Goal: Transaction & Acquisition: Purchase product/service

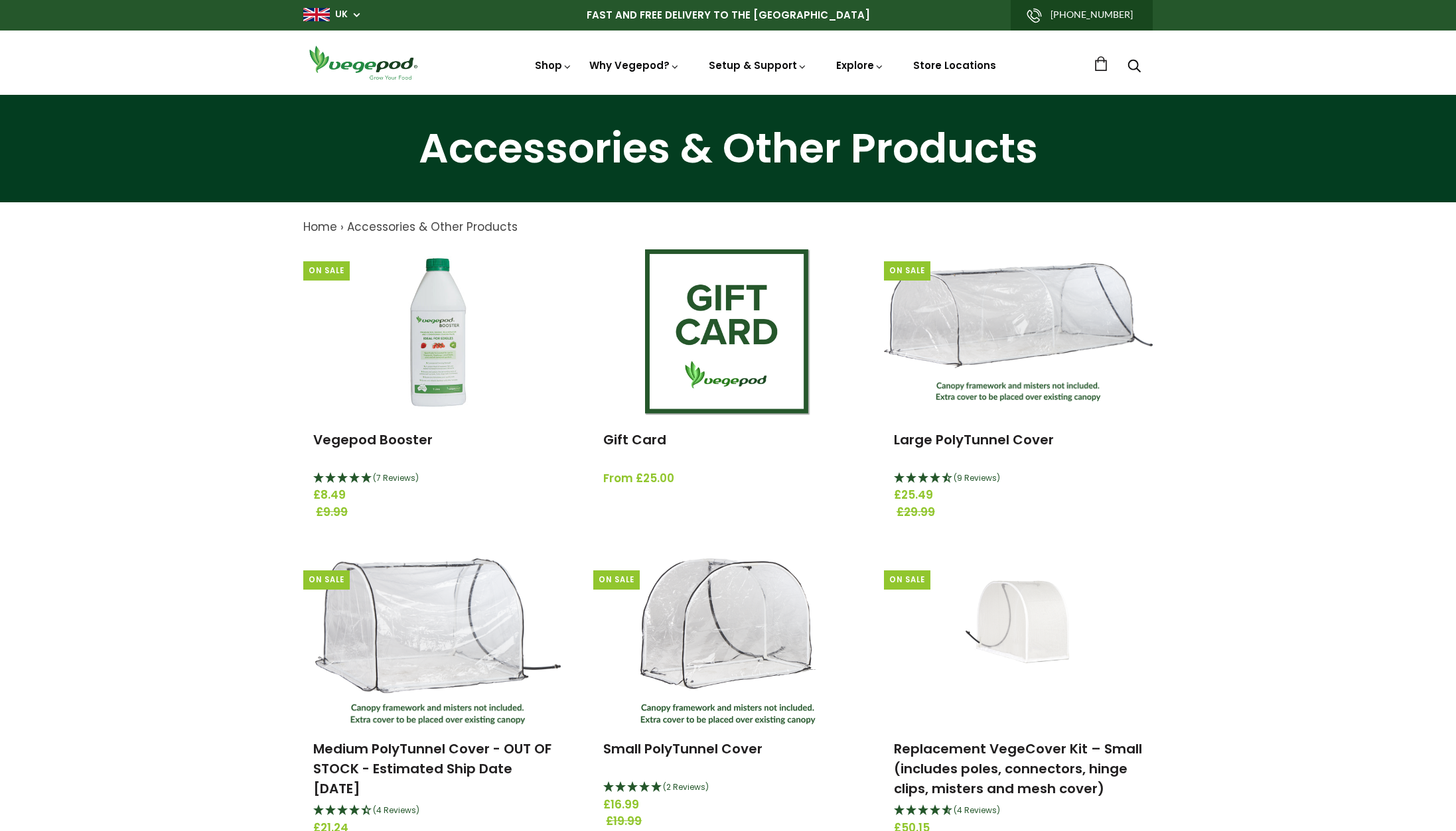
scroll to position [349, 0]
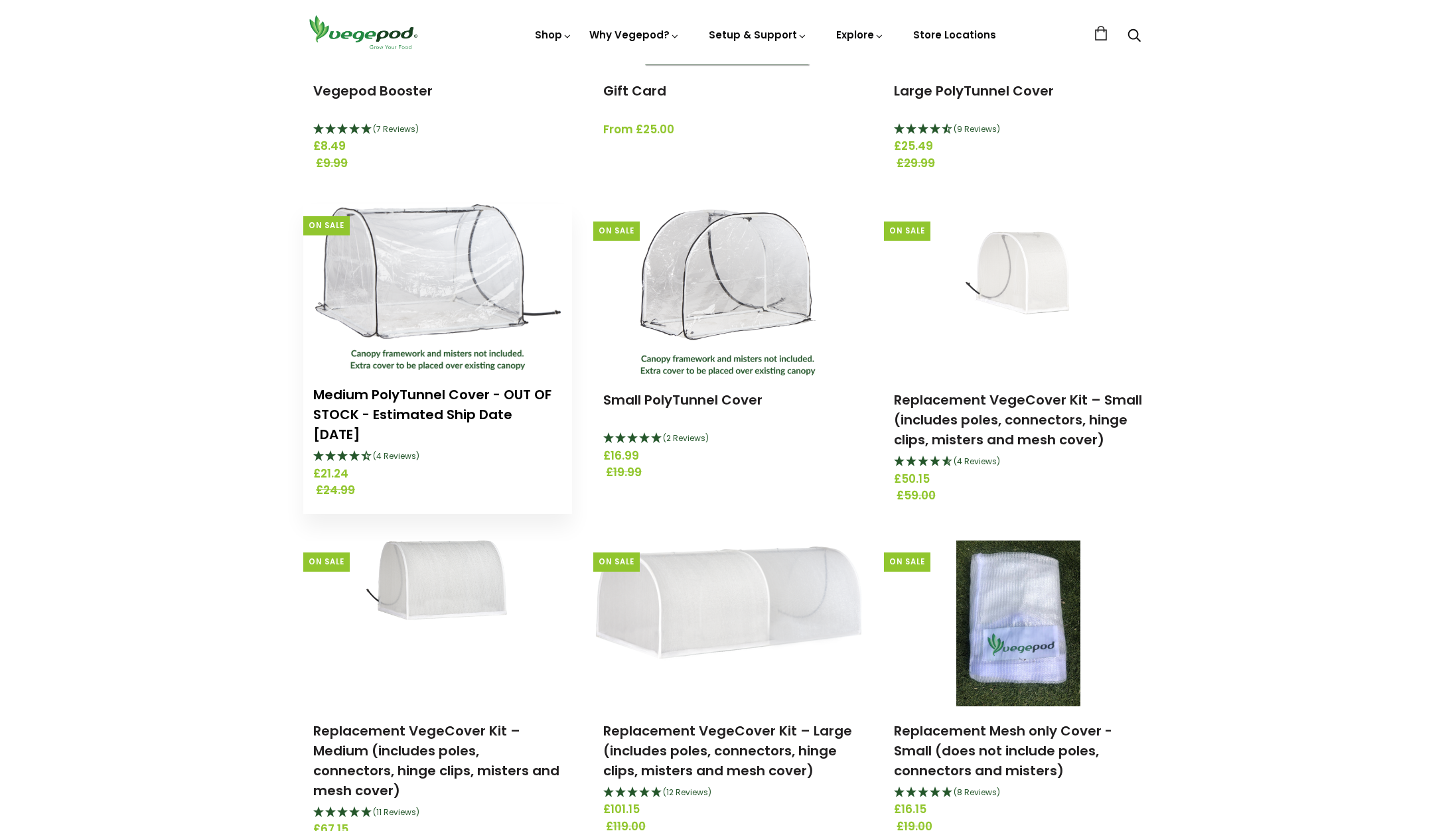
click at [423, 385] on div "Medium PolyTunnel Cover - OUT OF STOCK - Estimated Ship Date September 15th (4 …" at bounding box center [437, 441] width 269 height 144
click at [423, 393] on link "Medium PolyTunnel Cover - OUT OF STOCK - Estimated Ship Date [DATE]" at bounding box center [432, 414] width 238 height 58
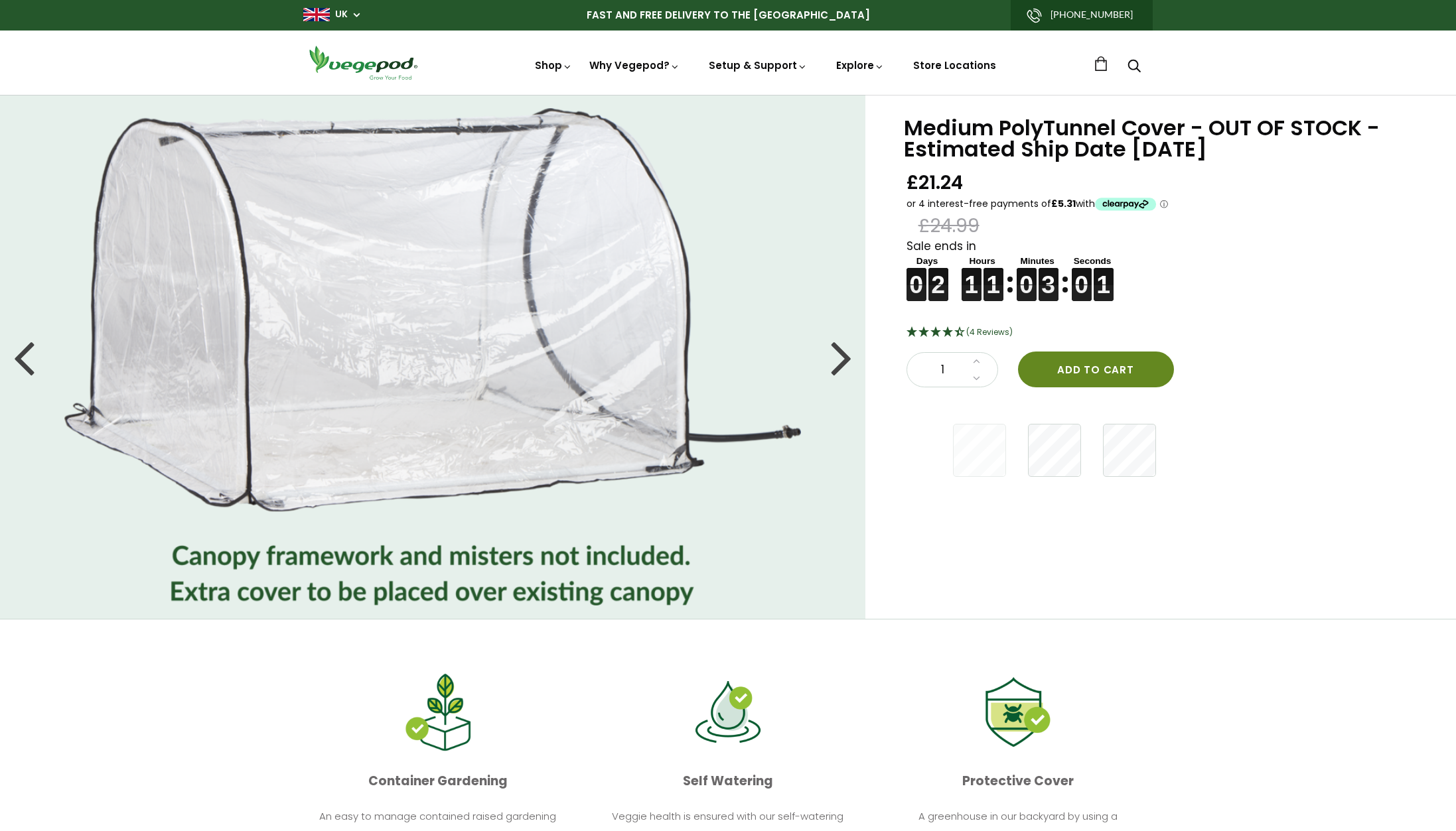
click at [1098, 366] on button "Add to cart" at bounding box center [1096, 370] width 156 height 36
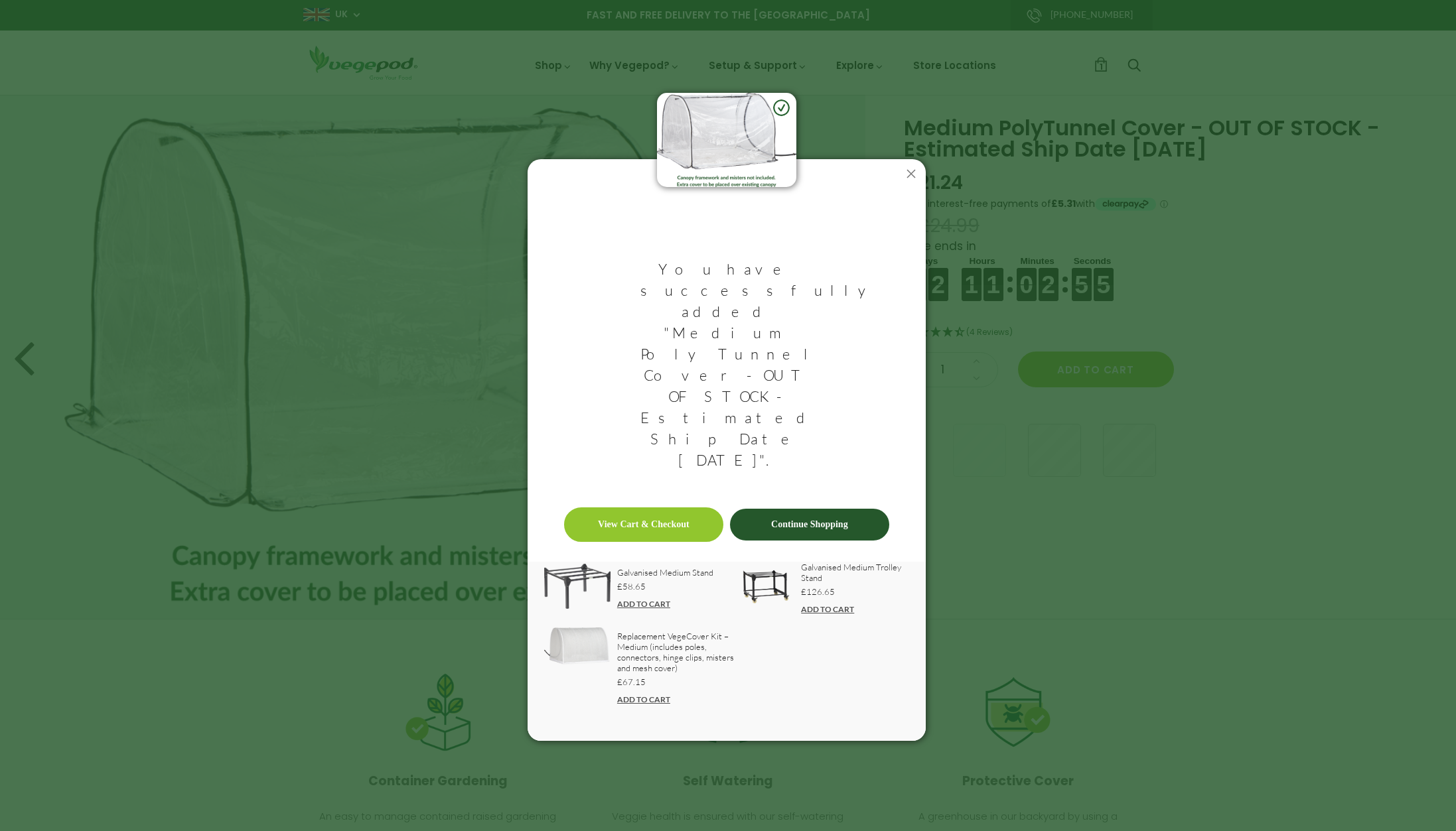
click at [682, 507] on link "View Cart & Checkout" at bounding box center [643, 524] width 159 height 35
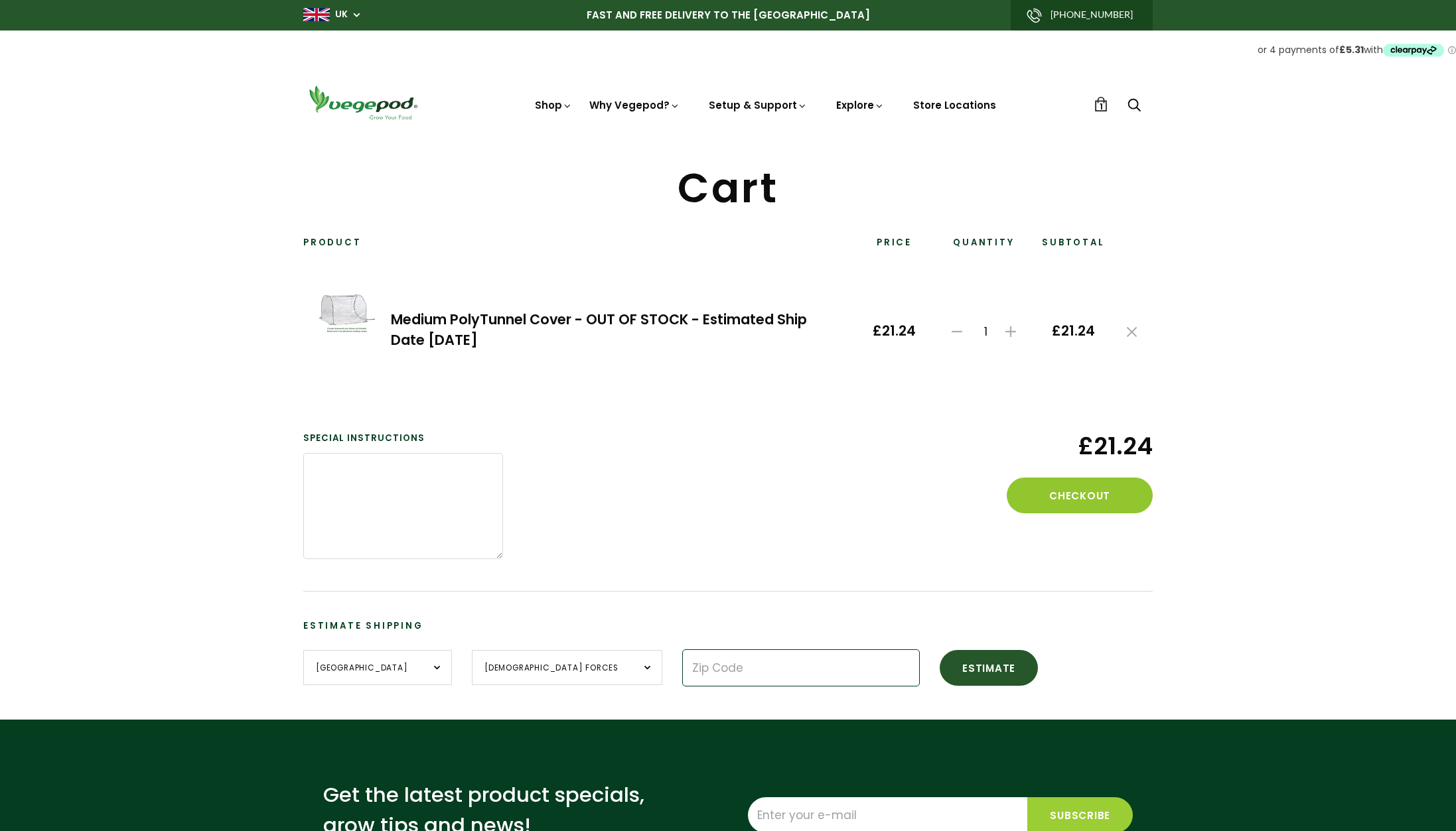
click at [736, 663] on input "Zip Code" at bounding box center [801, 668] width 237 height 37
type input "BN1 7HN"
click at [1087, 490] on button "Checkout" at bounding box center [1079, 495] width 146 height 36
